Goal: Task Accomplishment & Management: Manage account settings

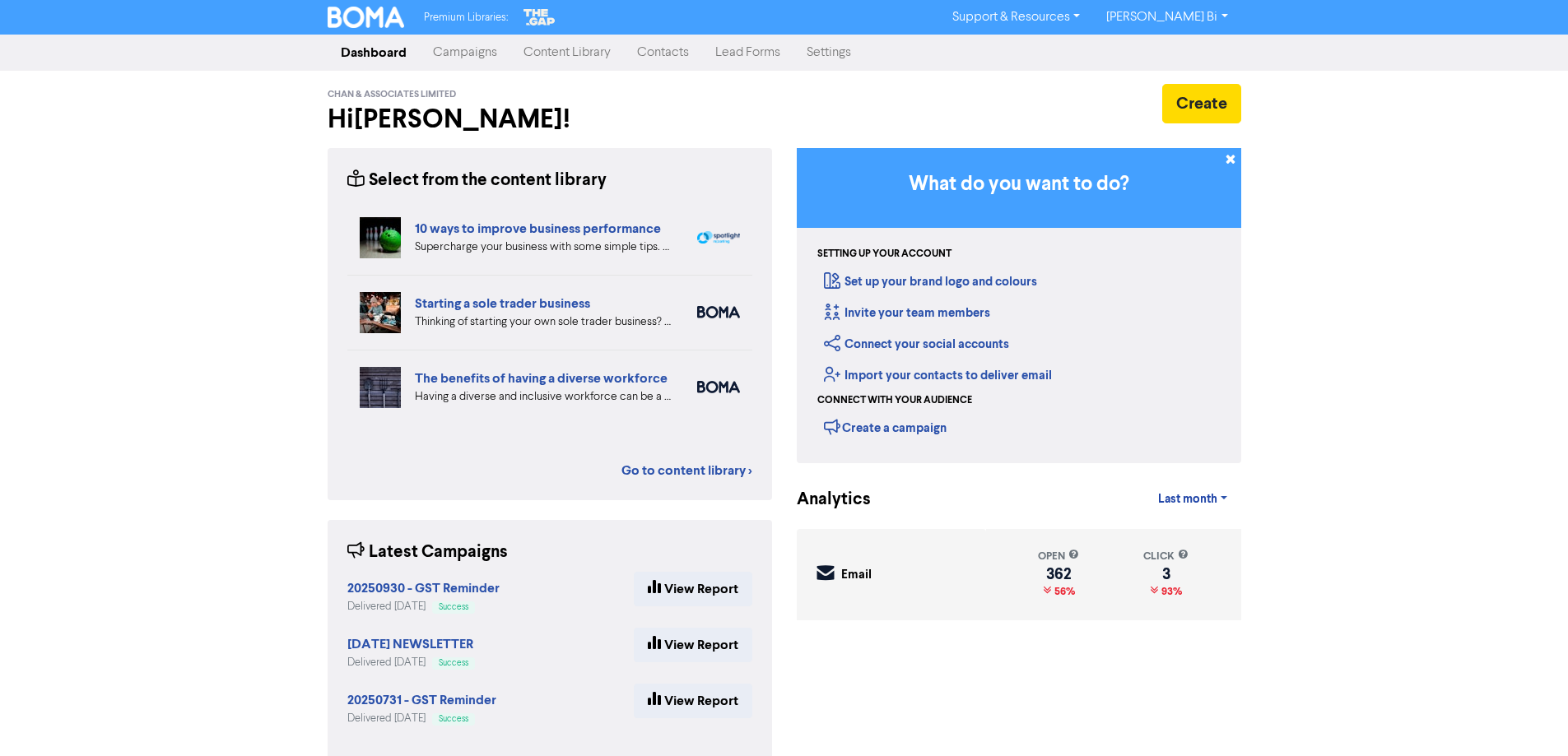
drag, startPoint x: 668, startPoint y: 56, endPoint x: 683, endPoint y: 61, distance: 15.8
click at [668, 55] on link "Contacts" at bounding box center [663, 53] width 78 height 33
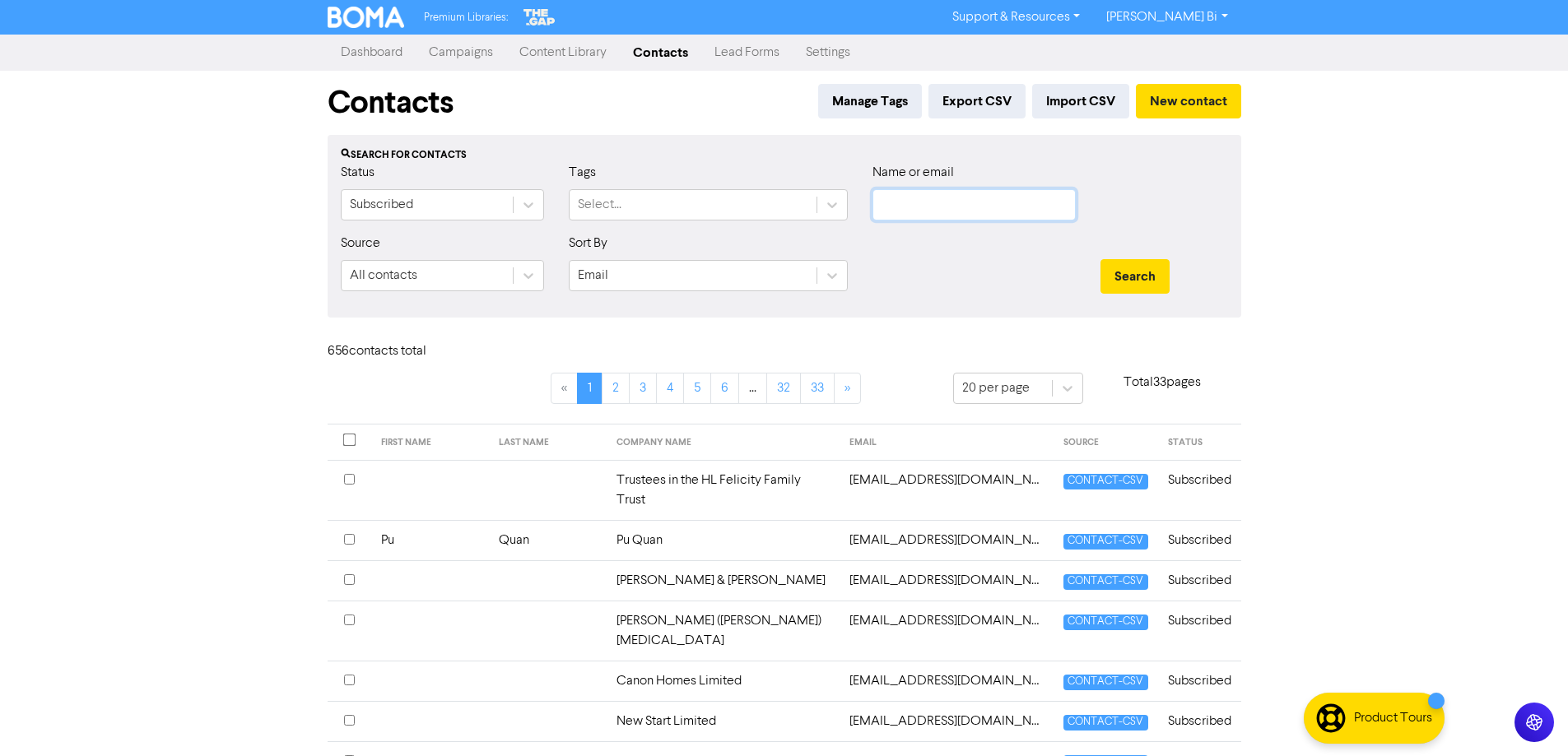
drag, startPoint x: 925, startPoint y: 199, endPoint x: 932, endPoint y: 191, distance: 10.6
click at [926, 199] on input "text" at bounding box center [974, 205] width 204 height 32
type input "[PERSON_NAME]"
click at [1100, 259] on button "Search" at bounding box center [1134, 277] width 69 height 35
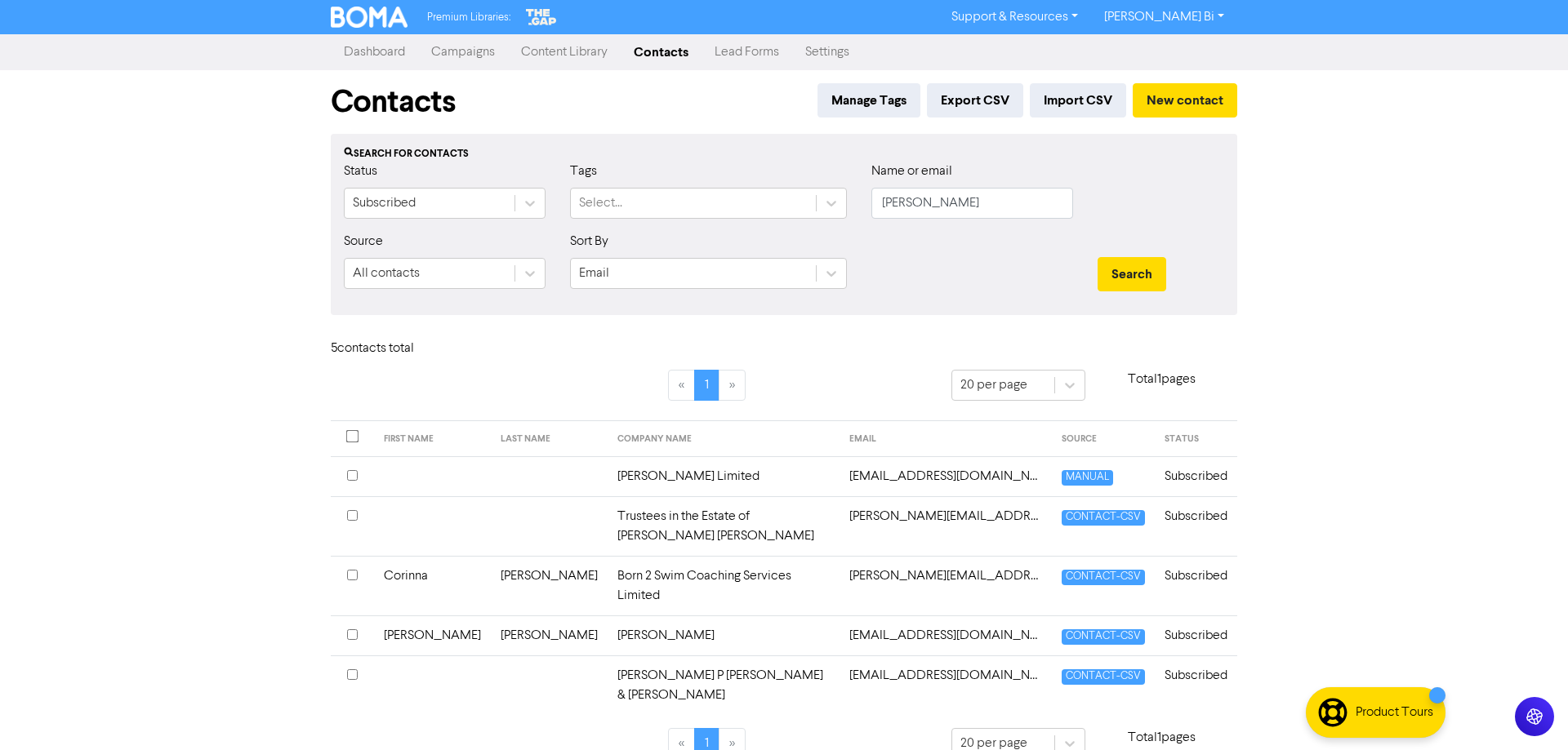
click at [608, 473] on td "[PERSON_NAME] Limited" at bounding box center [723, 476] width 232 height 40
click at [351, 474] on input "checkbox" at bounding box center [352, 475] width 11 height 11
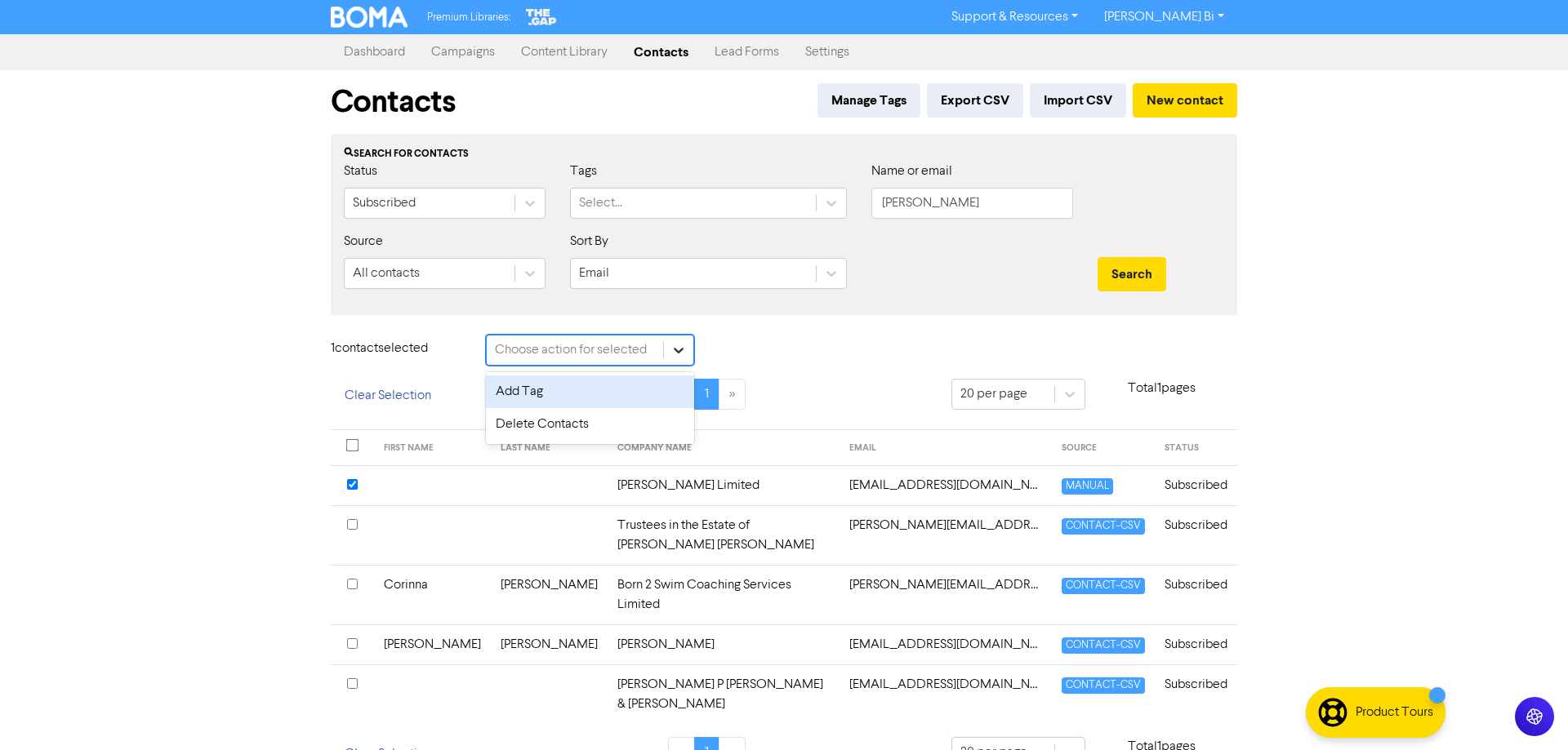
click at [680, 356] on icon at bounding box center [678, 350] width 16 height 16
click at [627, 425] on div "Delete Contacts" at bounding box center [589, 424] width 209 height 33
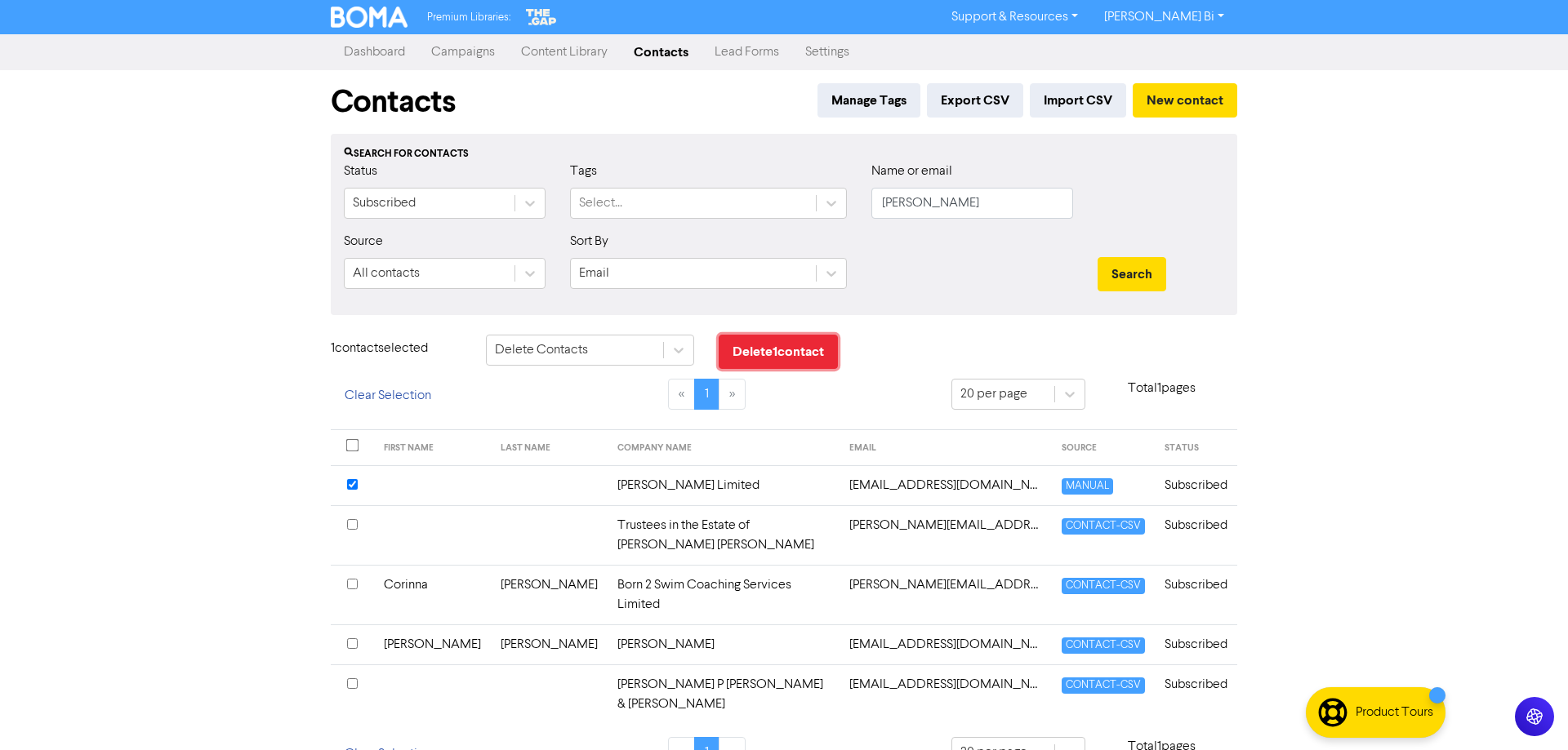
click at [744, 355] on button "Delete 1 contact" at bounding box center [778, 352] width 120 height 35
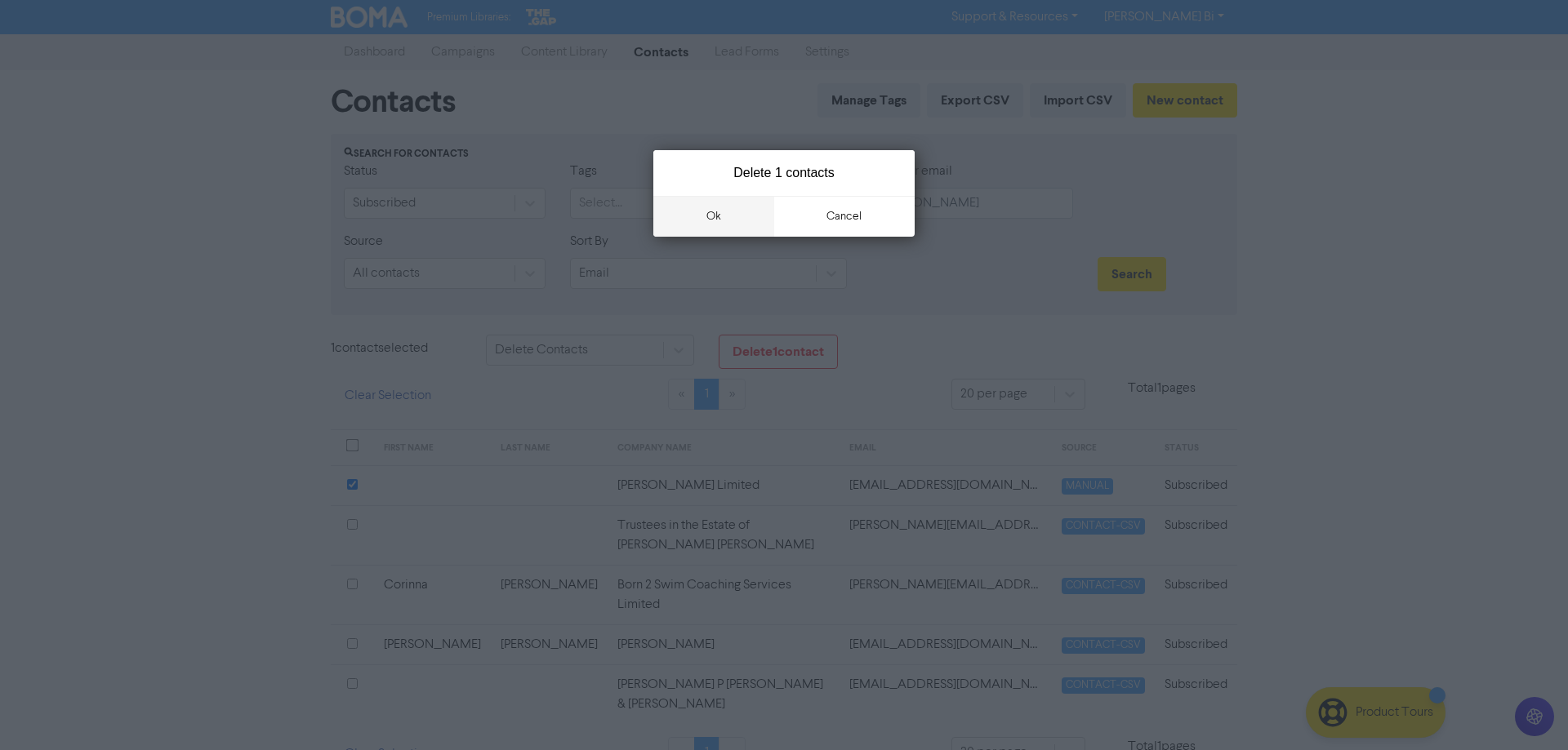
click at [716, 213] on button "ok" at bounding box center [713, 217] width 121 height 41
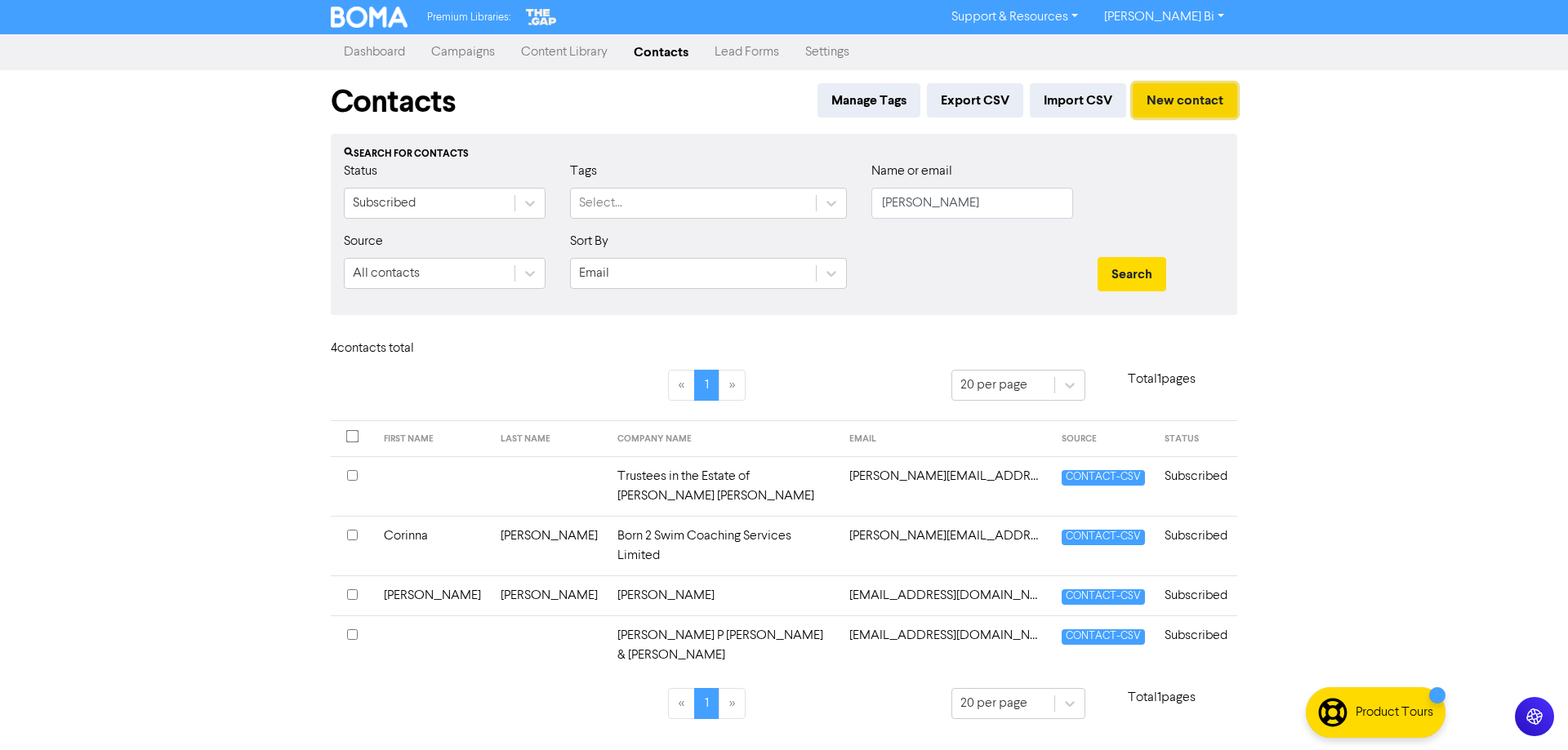
click at [1183, 101] on button "New contact" at bounding box center [1185, 101] width 105 height 35
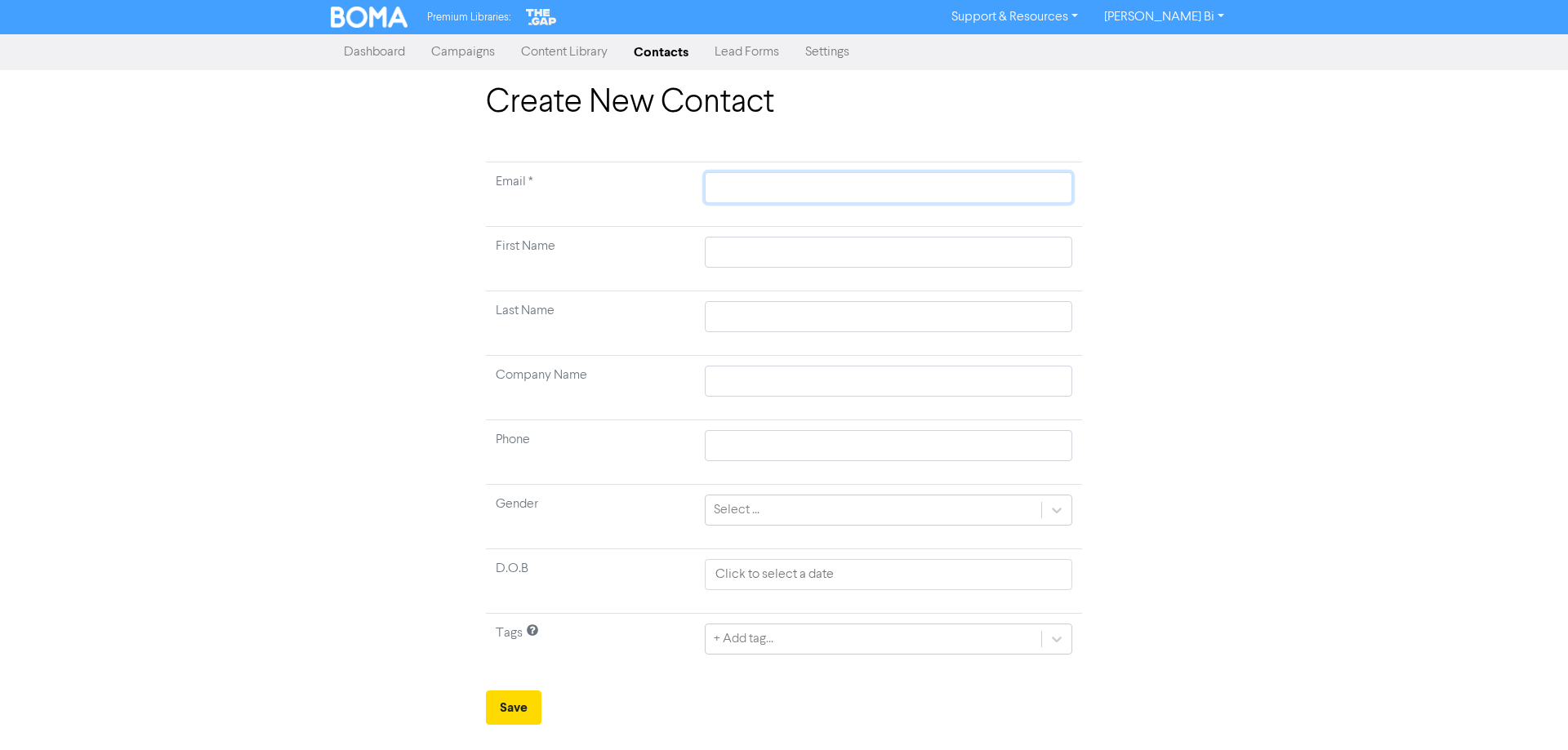
click at [748, 185] on input "text" at bounding box center [889, 188] width 368 height 31
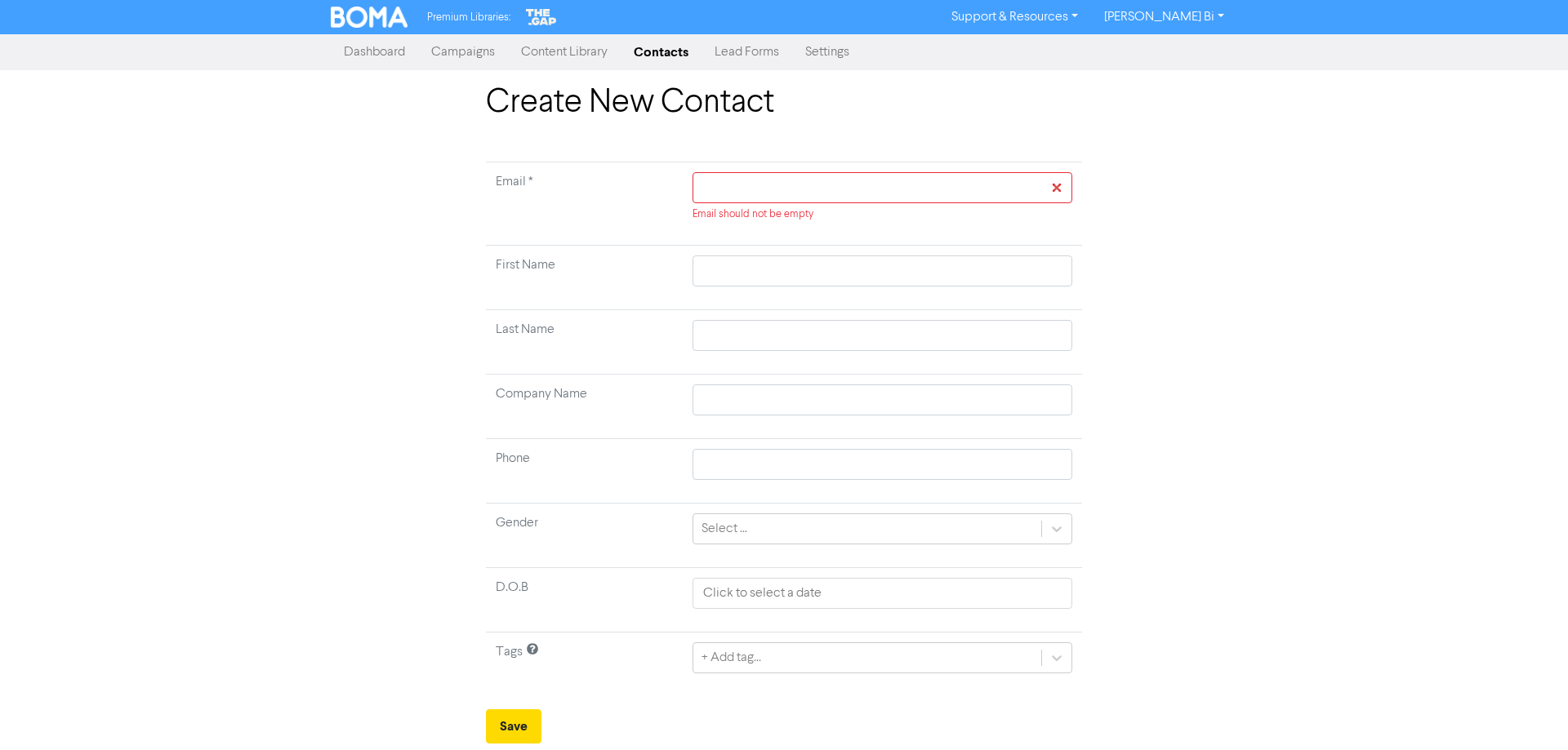
click at [724, 363] on tbody "Email * Email should not be empty First Name Last Name Company Name Phone Gende…" at bounding box center [783, 429] width 596 height 535
click at [729, 400] on input "text" at bounding box center [882, 400] width 380 height 31
paste input "[PERSON_NAME] Limited"
type input "[PERSON_NAME] Limited"
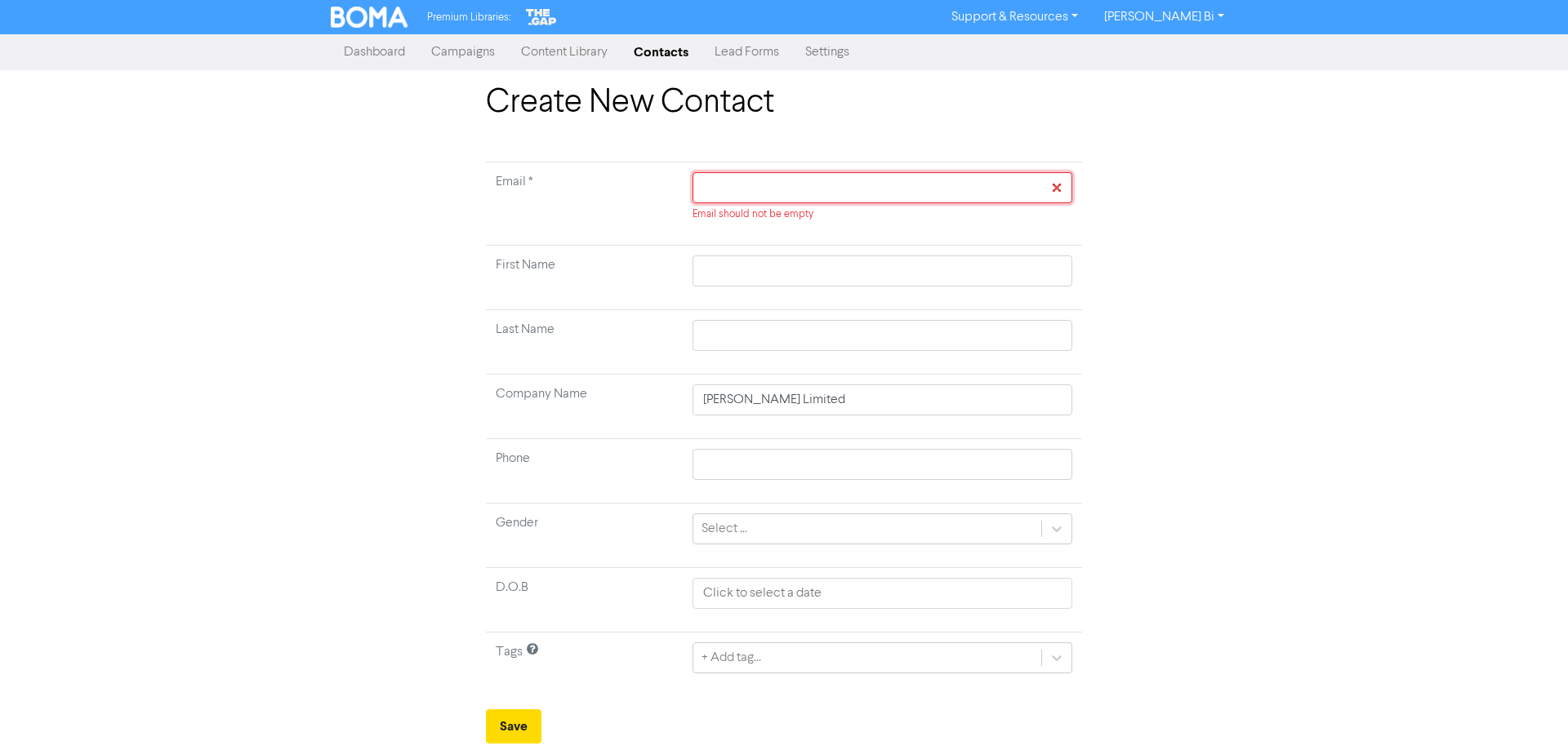
click at [721, 192] on input "text" at bounding box center [882, 188] width 380 height 31
paste input "[EMAIL_ADDRESS][DOMAIN_NAME]"
type input "[EMAIL_ADDRESS][DOMAIN_NAME]"
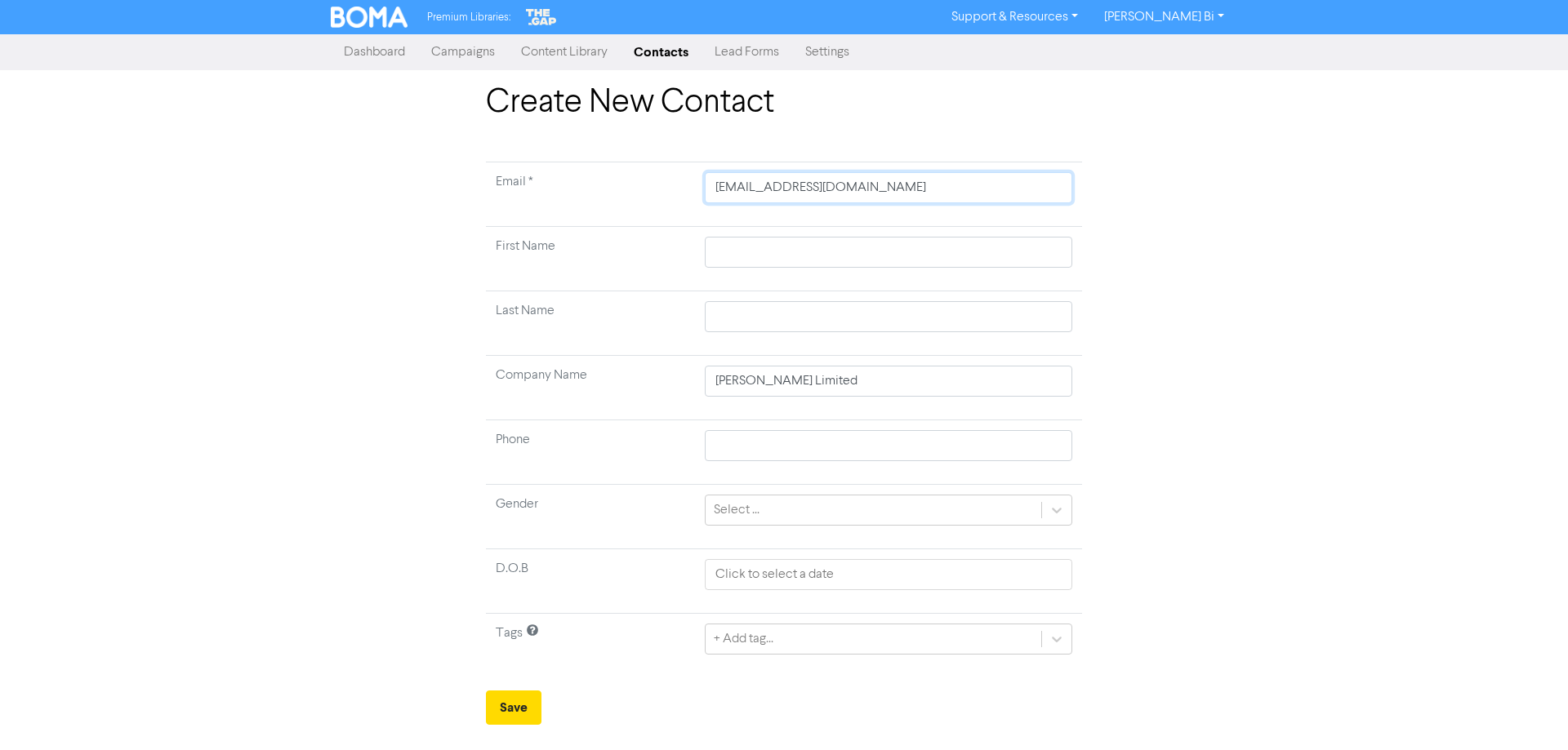
type input "[EMAIL_ADDRESS][DOMAIN_NAME]"
click at [228, 368] on div "Create New Contact Email * [EMAIL_ADDRESS][DOMAIN_NAME] First Name Last Name Co…" at bounding box center [784, 404] width 1568 height 641
click at [500, 713] on button "Save" at bounding box center [513, 708] width 55 height 35
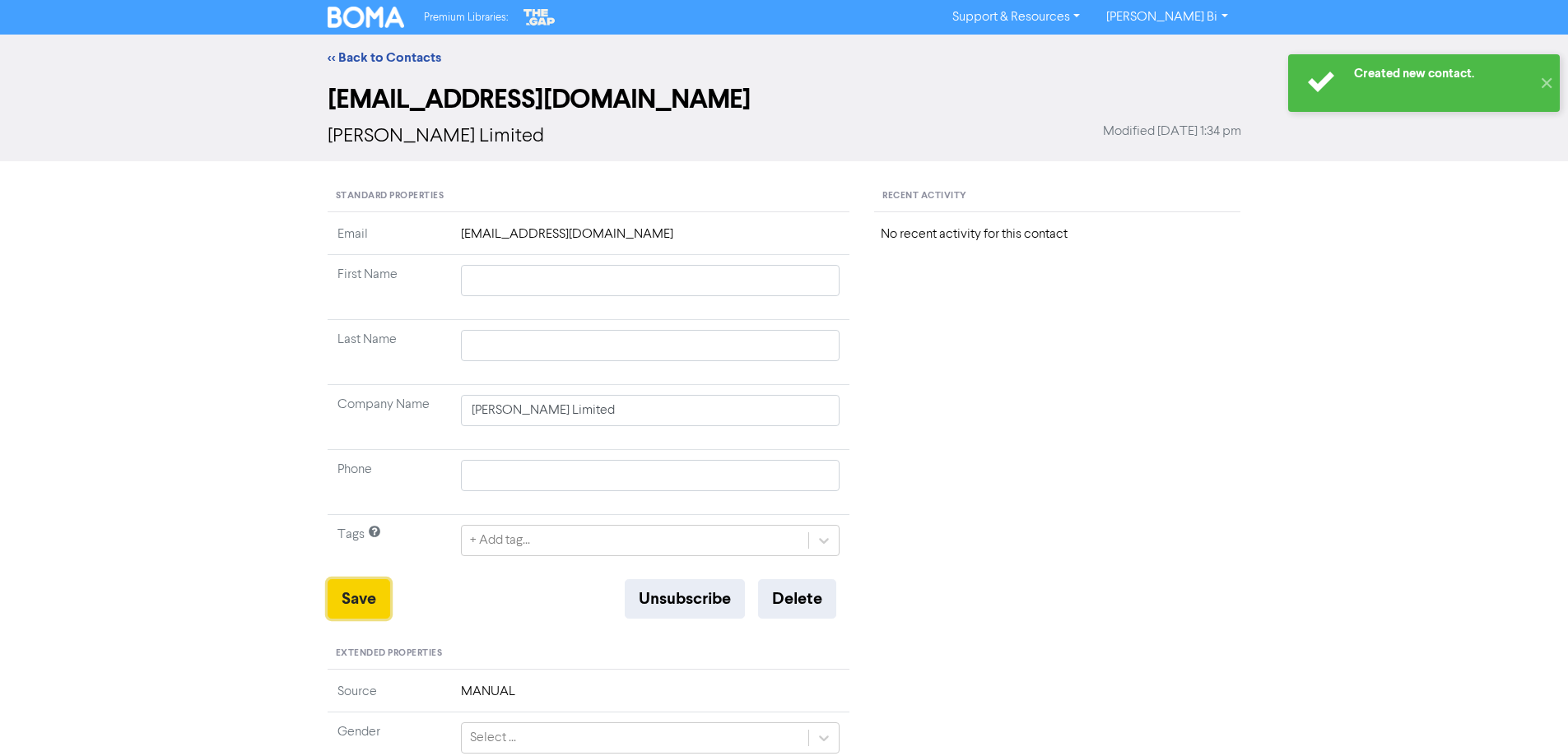
click at [361, 606] on button "Save" at bounding box center [358, 599] width 62 height 40
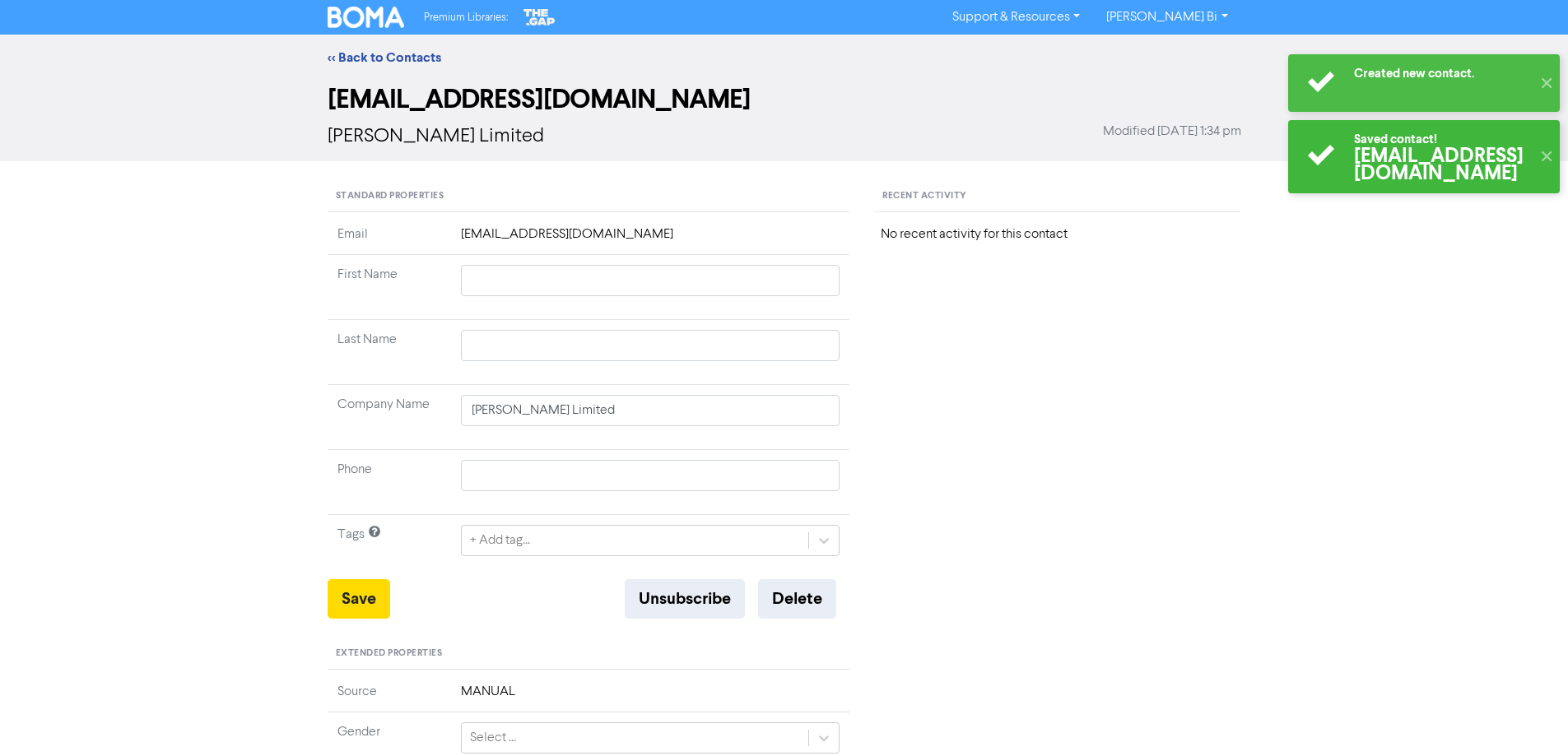
click at [403, 67] on div "<< Back to Contacts" at bounding box center [784, 57] width 1568 height 46
click at [403, 58] on link "<< Back to Contacts" at bounding box center [384, 57] width 114 height 17
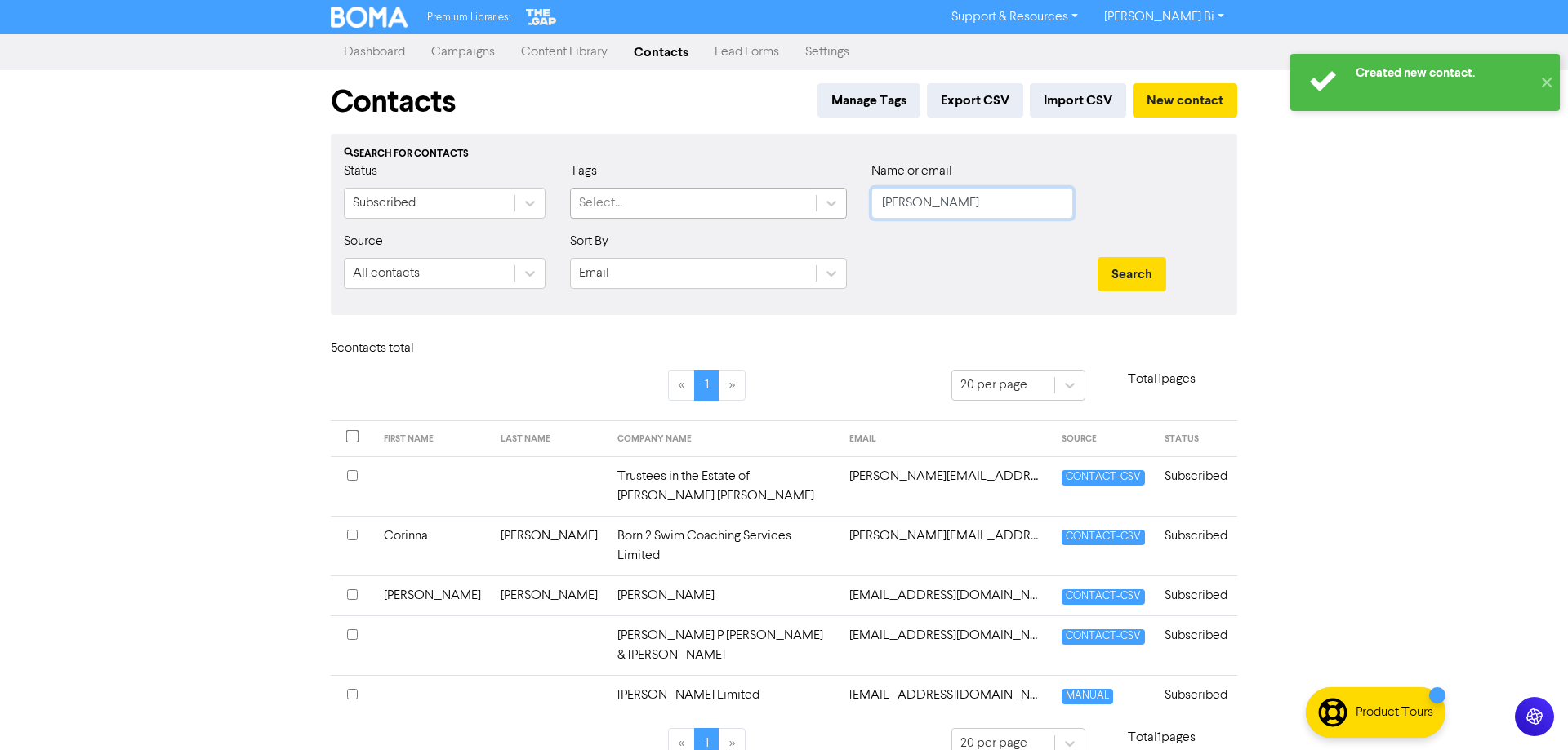
drag, startPoint x: 716, startPoint y: 196, endPoint x: 742, endPoint y: 204, distance: 27.2
click at [659, 193] on div "Status Subscribed Tags Select... Name or email [PERSON_NAME]" at bounding box center [783, 196] width 904 height 70
paste input "[PERSON_NAME] Limited"
type input "[PERSON_NAME] Limited"
click at [1134, 274] on button "Search" at bounding box center [1131, 274] width 68 height 35
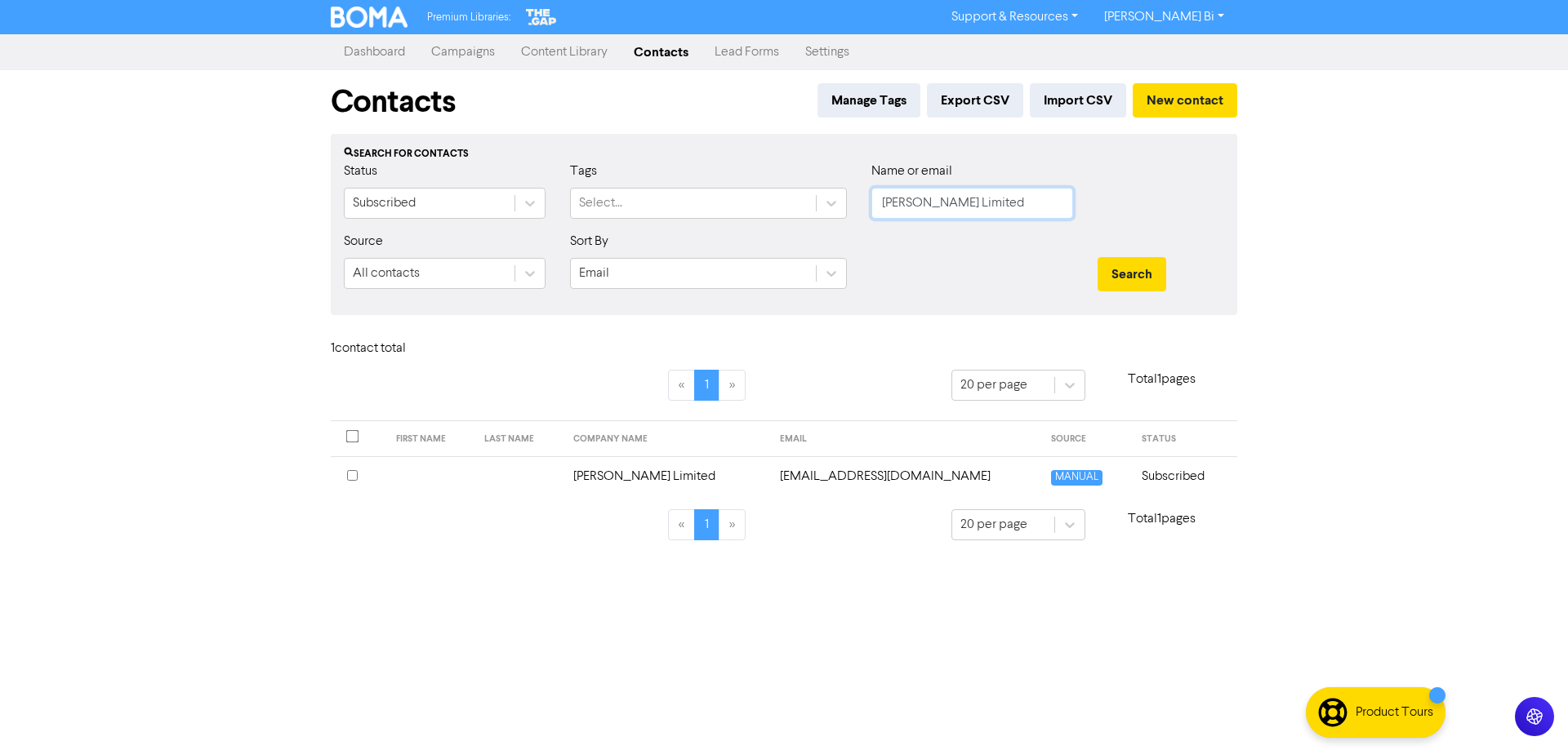
drag, startPoint x: 1045, startPoint y: 202, endPoint x: 622, endPoint y: 222, distance: 423.5
click at [622, 222] on div "Status Subscribed Tags Select... Name or email [PERSON_NAME] Limited" at bounding box center [783, 196] width 904 height 70
click at [1097, 257] on button "Search" at bounding box center [1131, 274] width 68 height 35
